Goal: Transaction & Acquisition: Purchase product/service

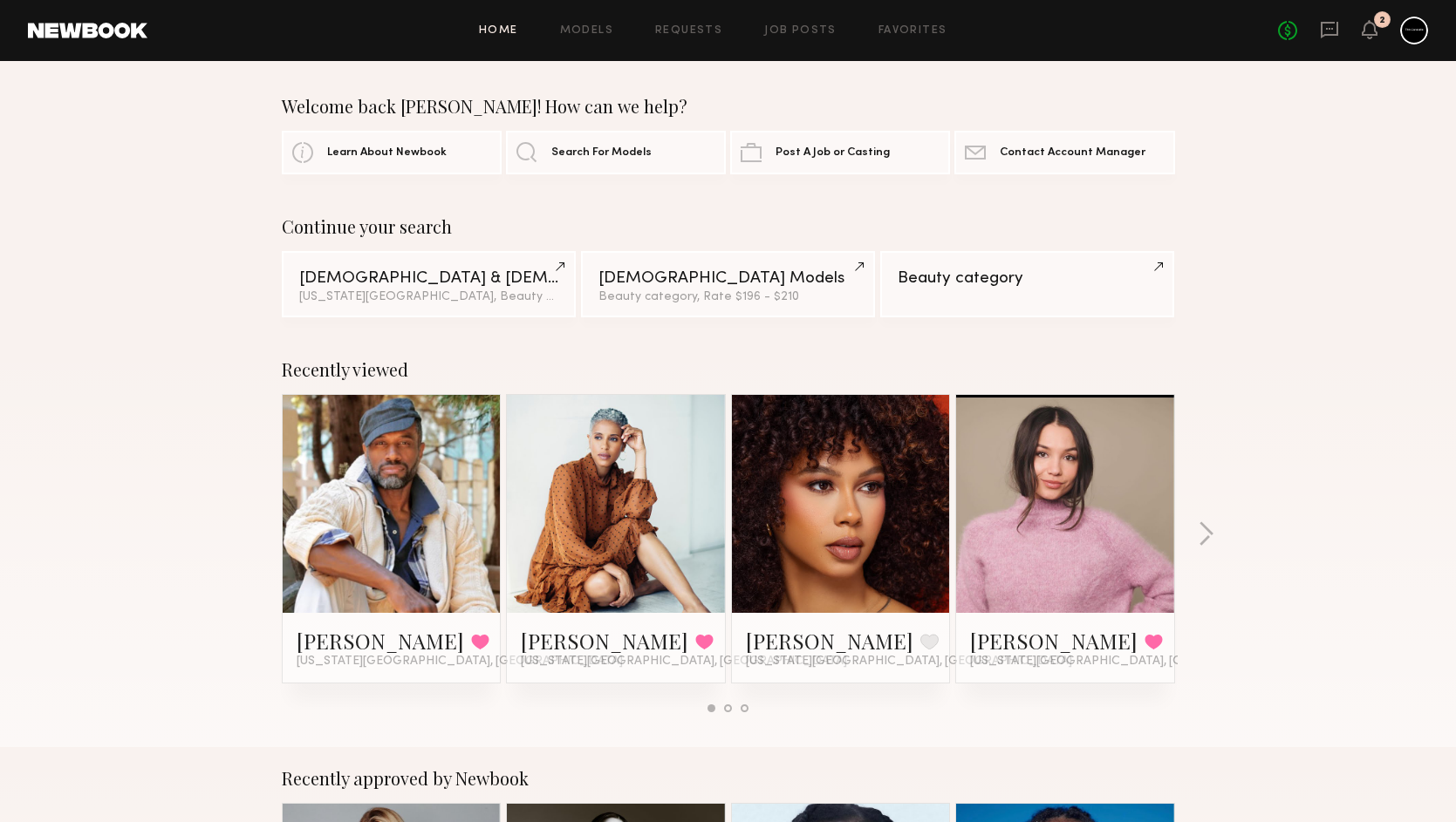
click at [1377, 24] on div "2" at bounding box center [1382, 19] width 17 height 17
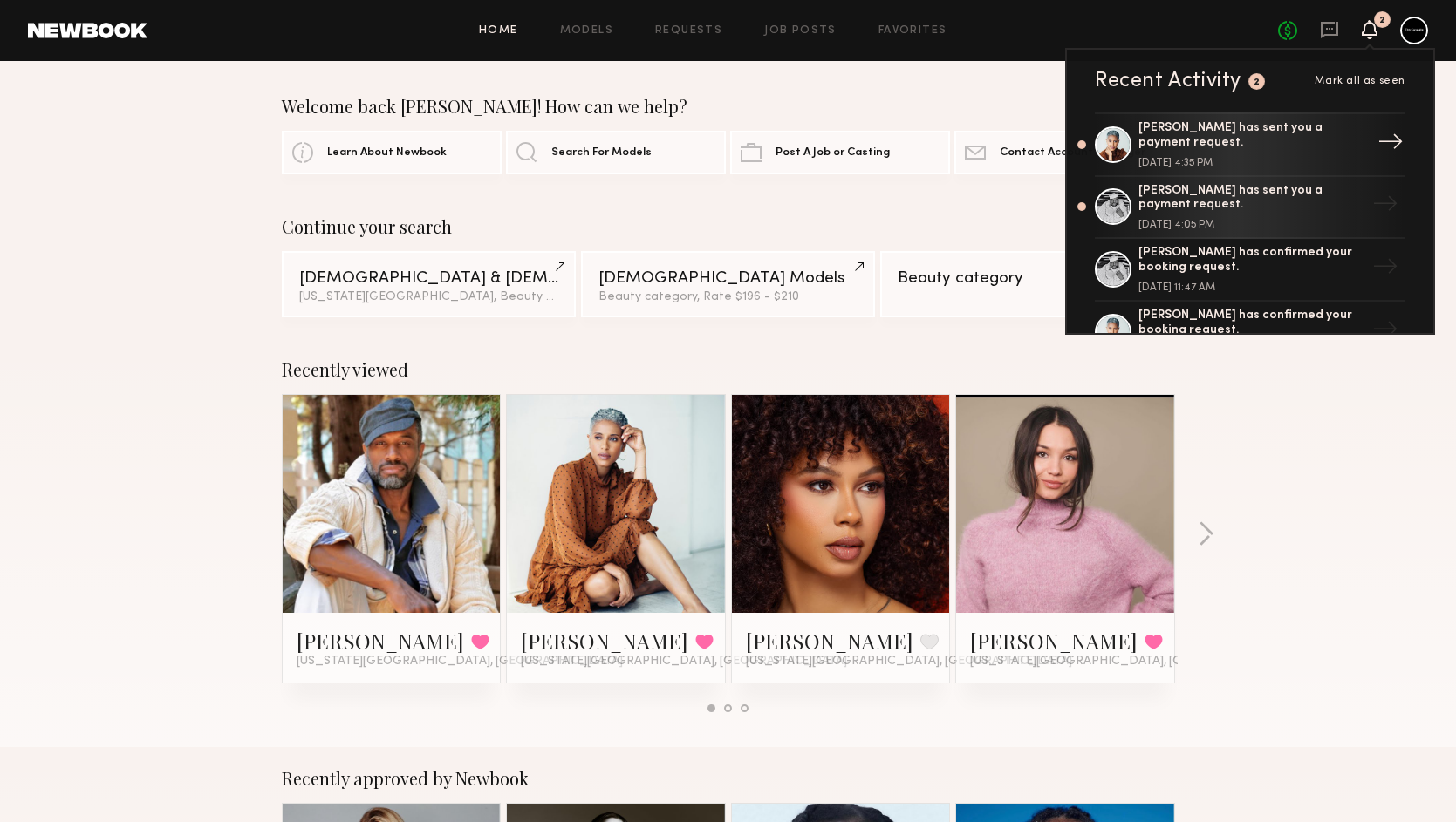
click at [1352, 142] on div "[PERSON_NAME] has sent you a payment request." at bounding box center [1251, 137] width 227 height 30
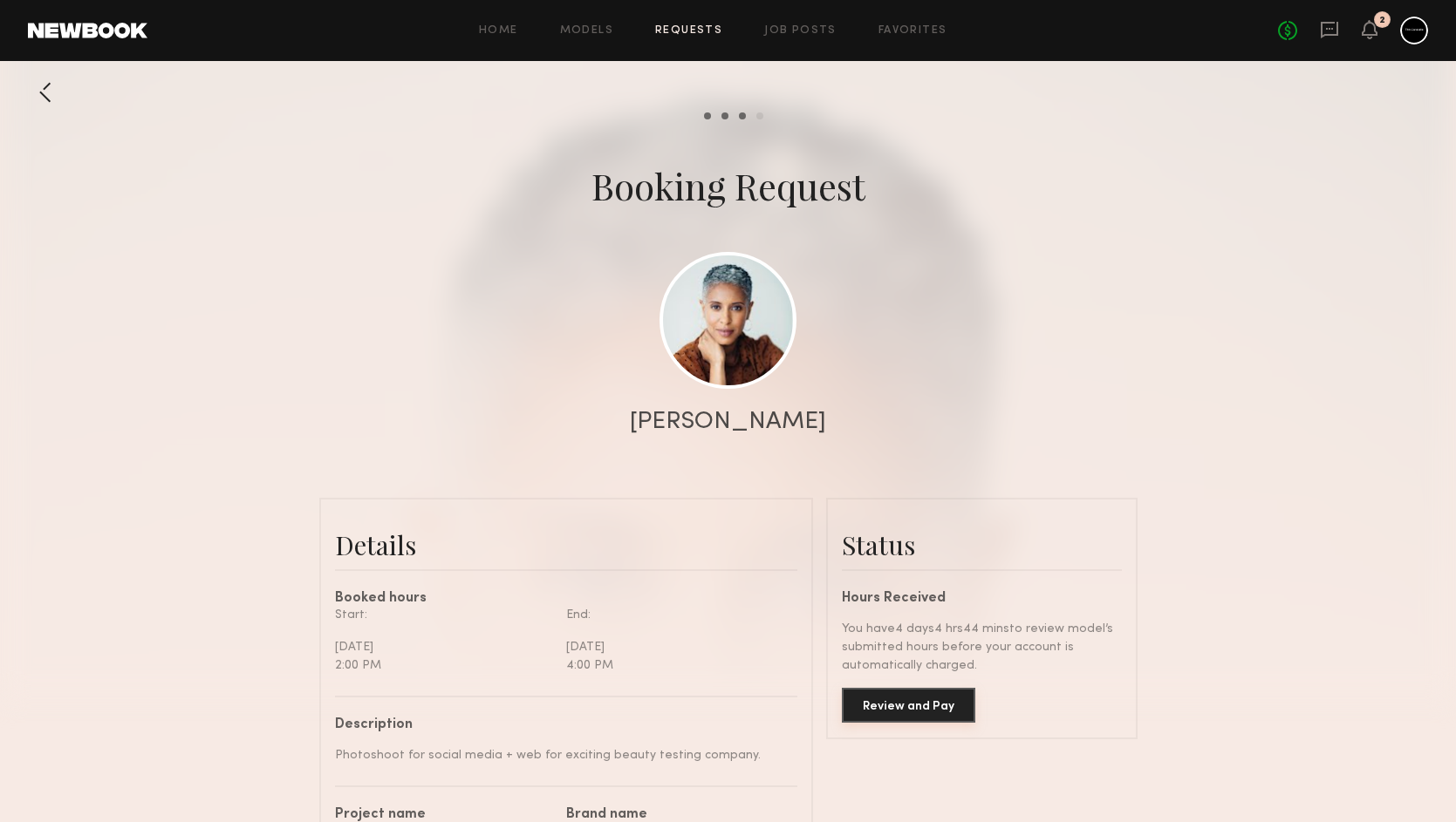
scroll to position [1523, 0]
click at [899, 704] on button "Review and Pay" at bounding box center [909, 705] width 134 height 35
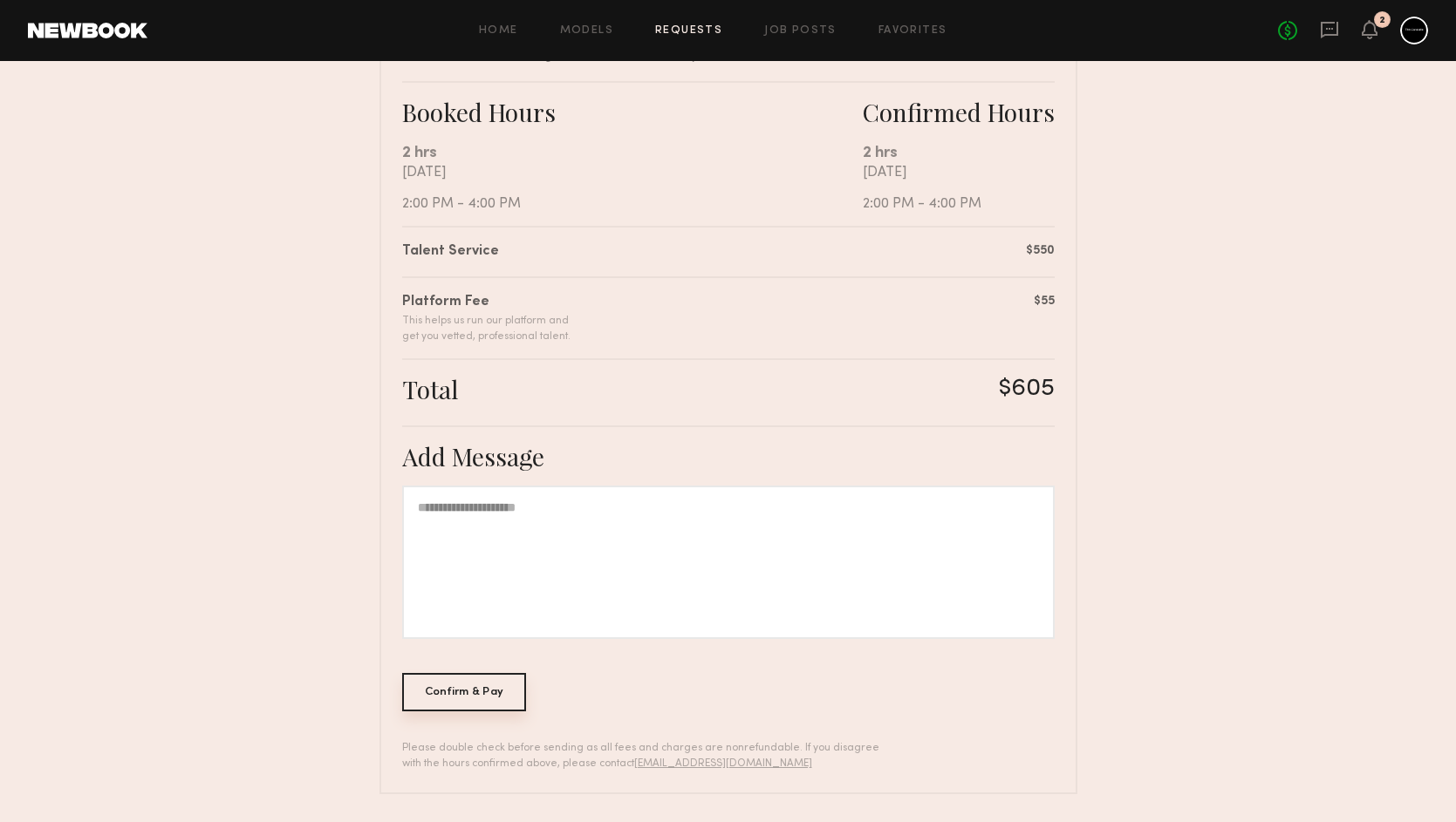
scroll to position [291, 0]
click at [532, 539] on div at bounding box center [728, 564] width 653 height 154
click at [492, 695] on div "Confirm & Pay" at bounding box center [464, 693] width 125 height 38
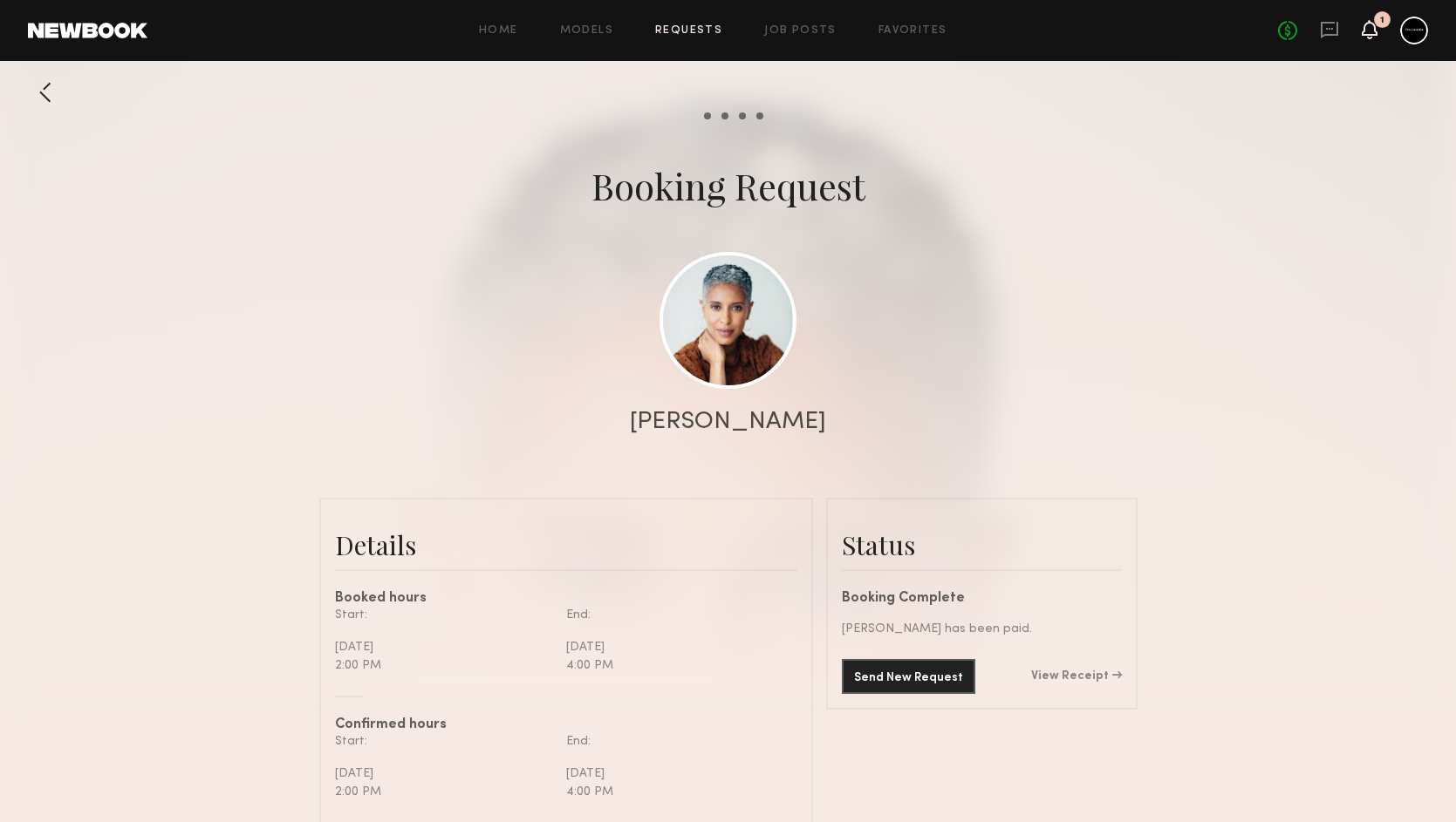
click at [1367, 30] on icon at bounding box center [1370, 29] width 14 height 12
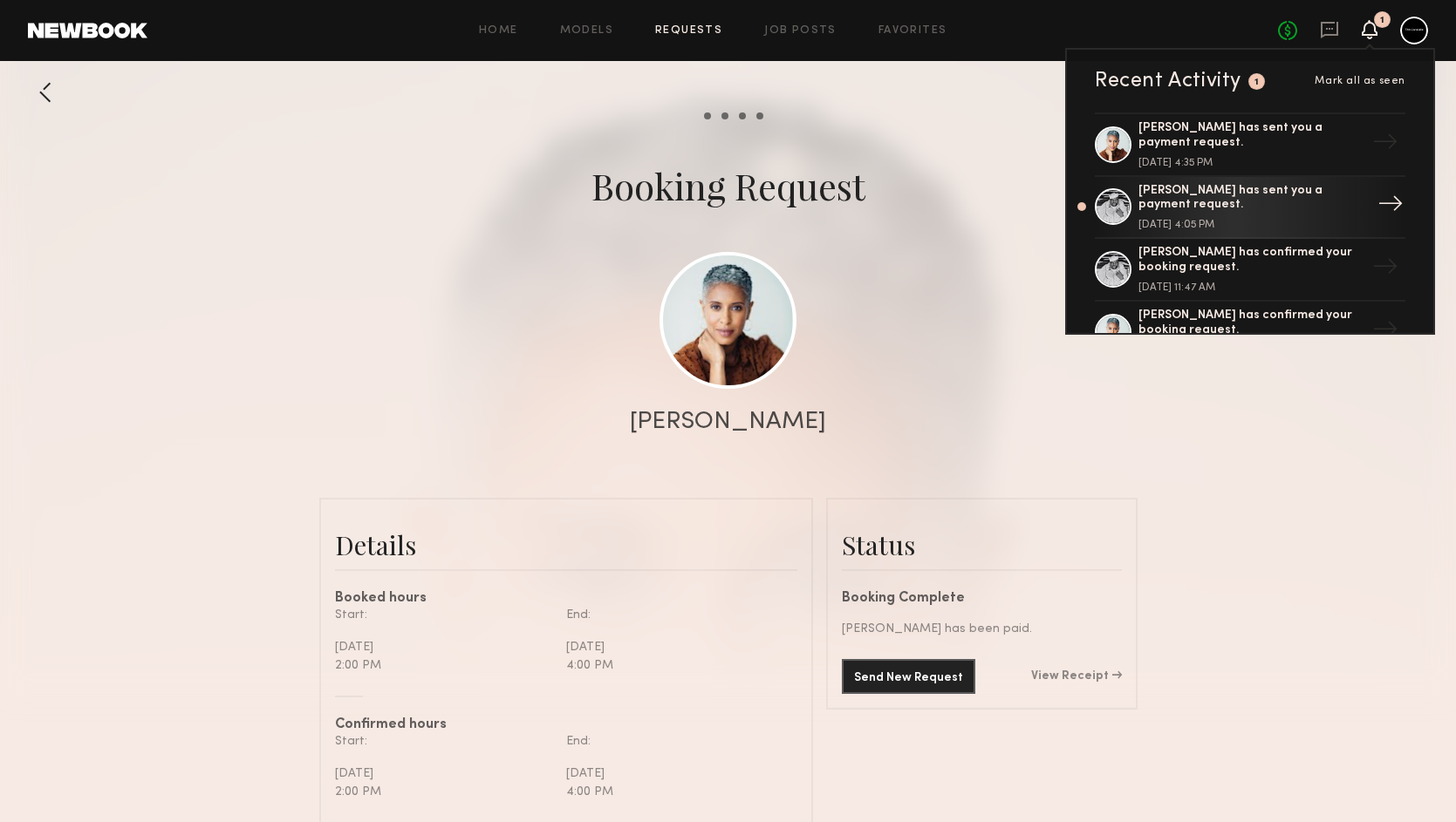
click at [1259, 214] on div "[PERSON_NAME] has sent you a payment request. [DATE] 4:05 PM" at bounding box center [1251, 206] width 227 height 47
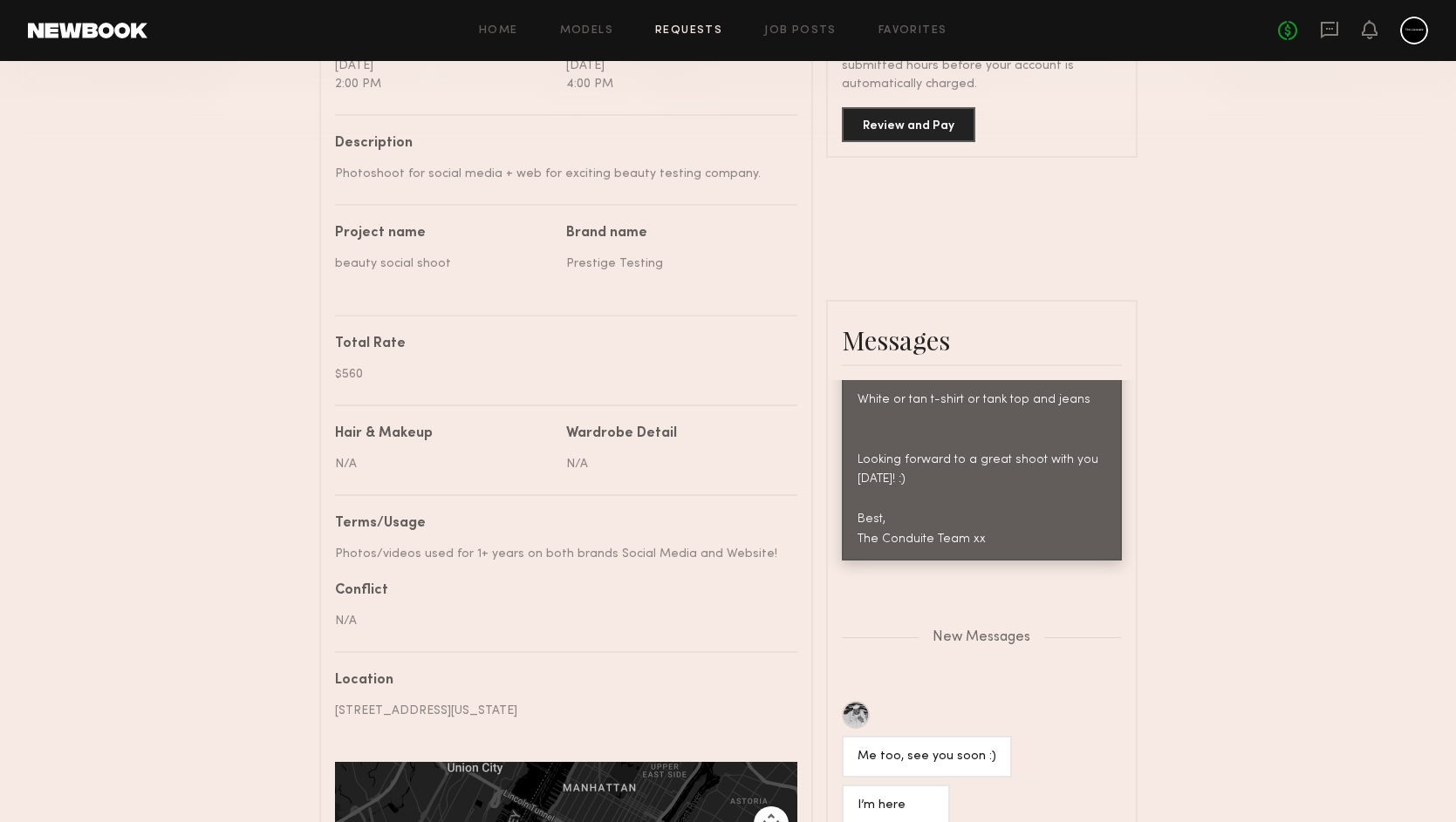
scroll to position [1284, 0]
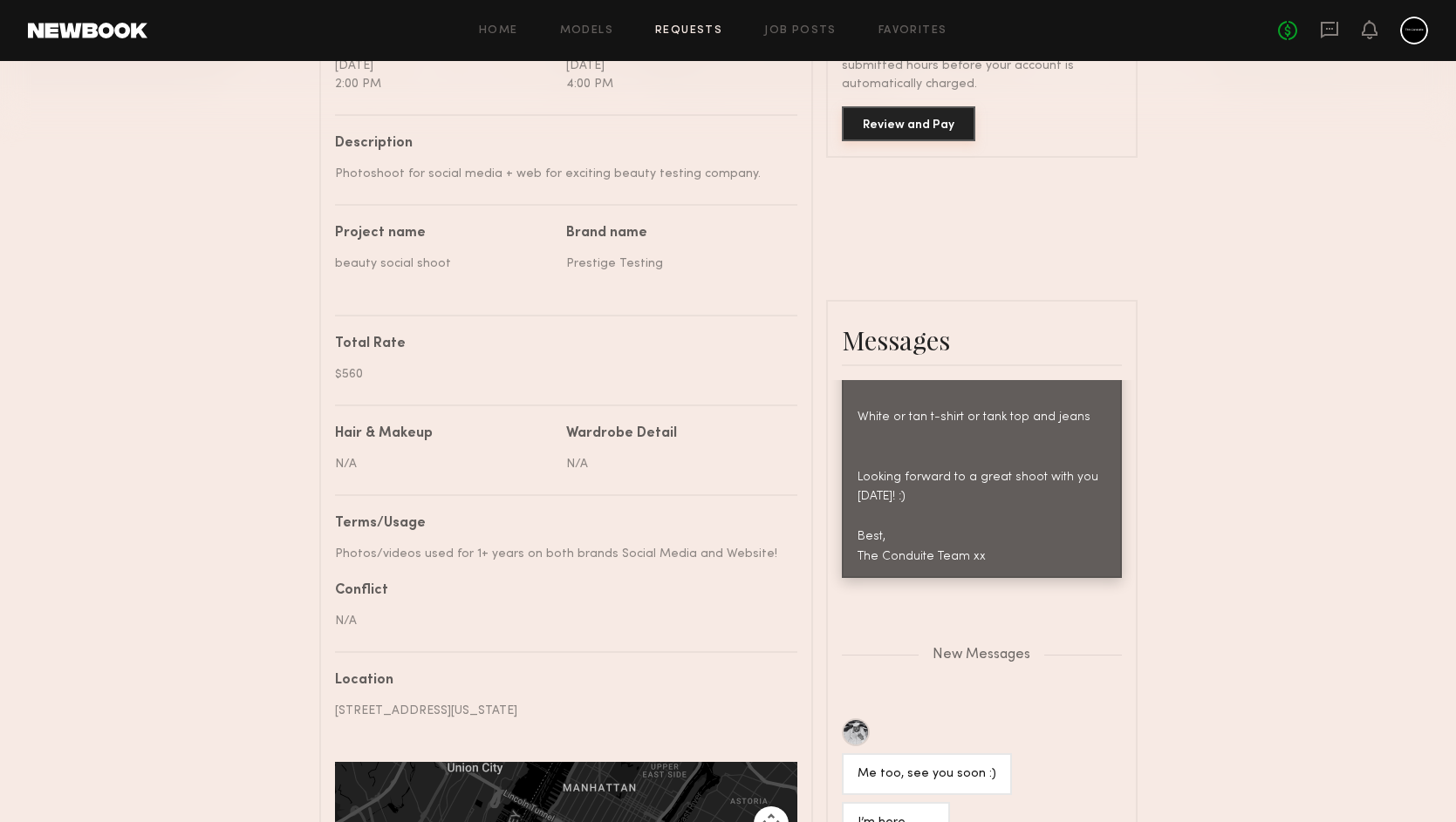
click at [942, 129] on button "Review and Pay" at bounding box center [909, 124] width 134 height 35
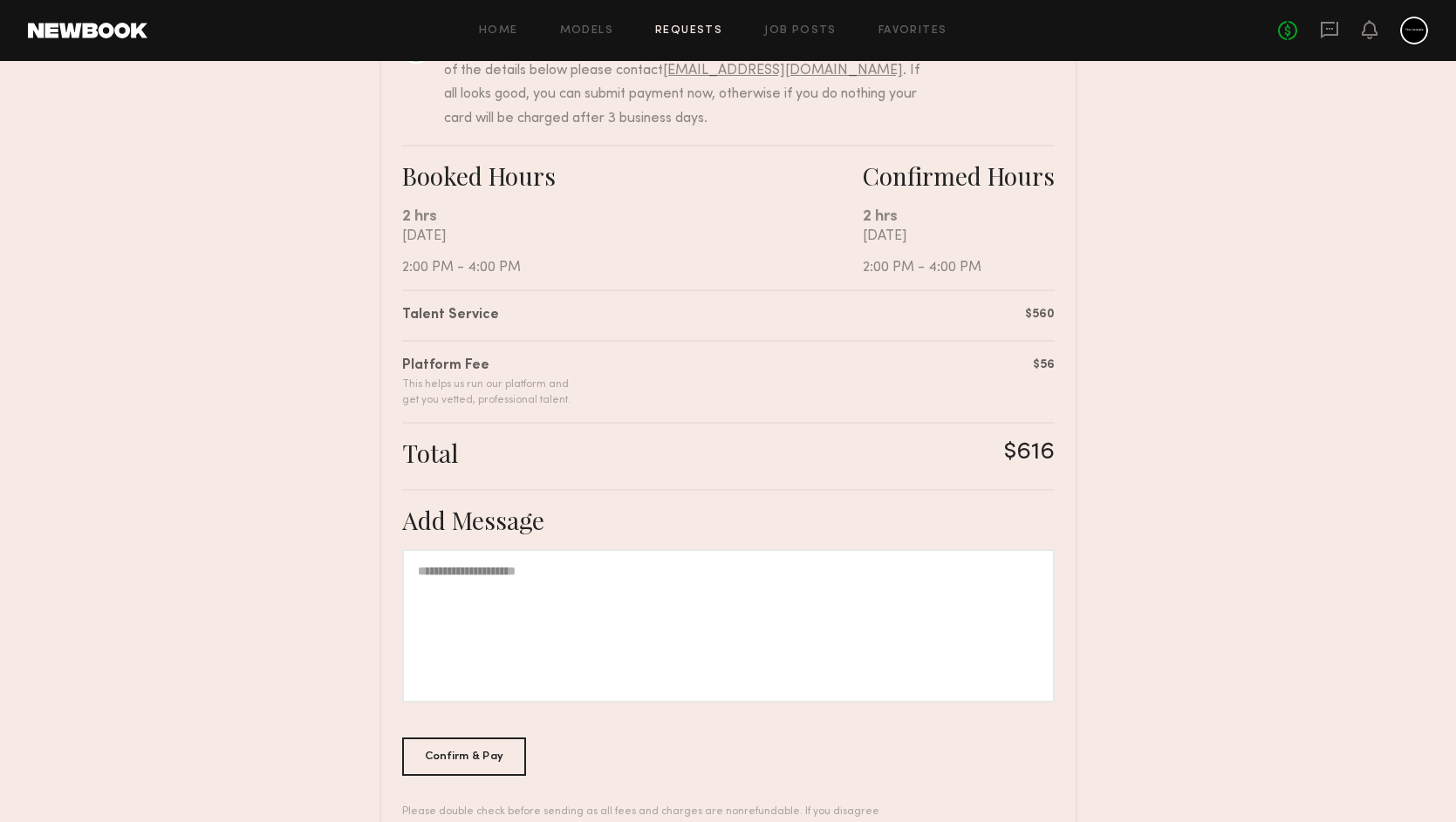
scroll to position [235, 0]
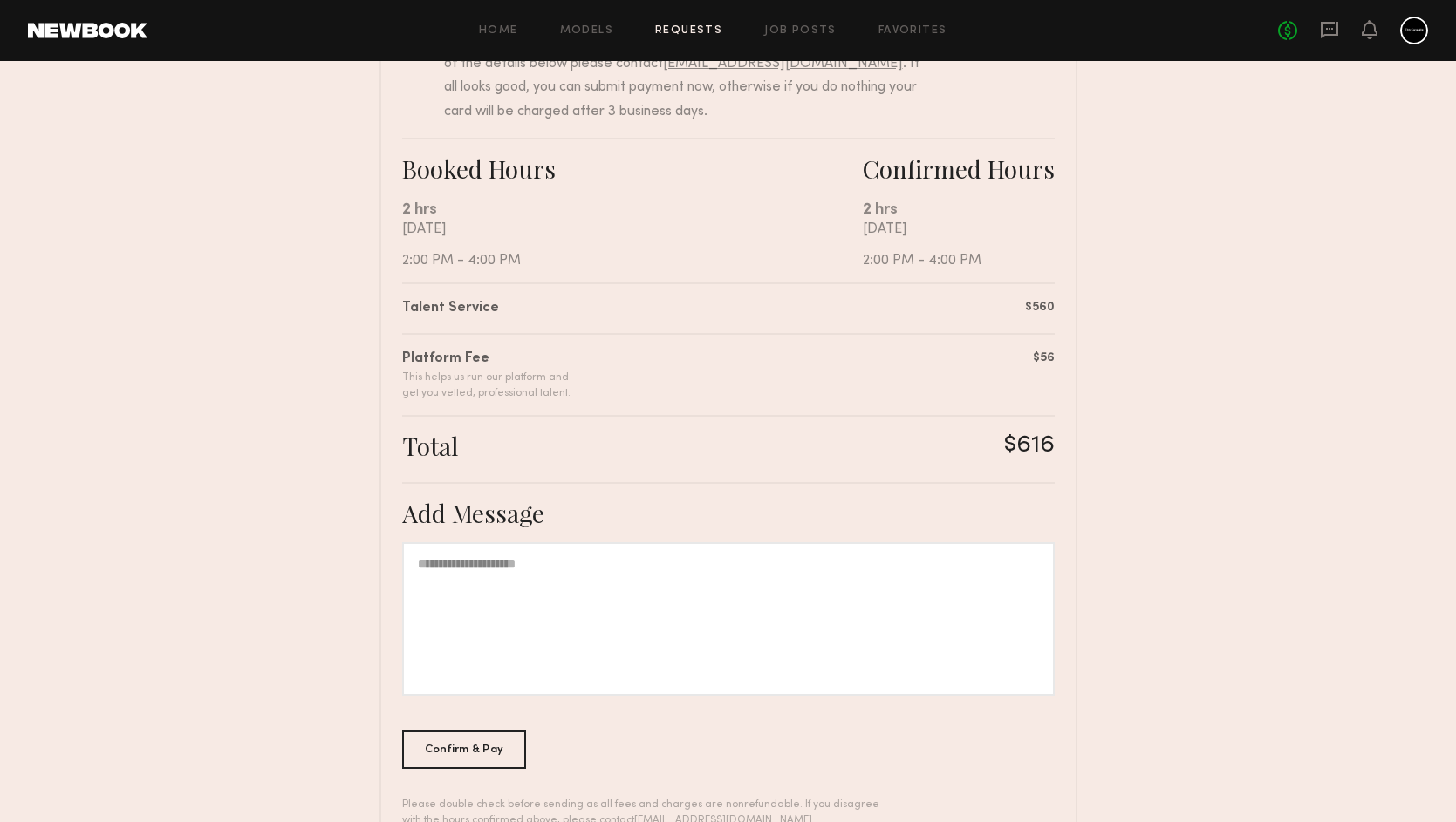
click at [568, 608] on div at bounding box center [728, 619] width 653 height 154
click at [496, 742] on div "Confirm & Pay" at bounding box center [464, 749] width 125 height 38
